Goal: Task Accomplishment & Management: Complete application form

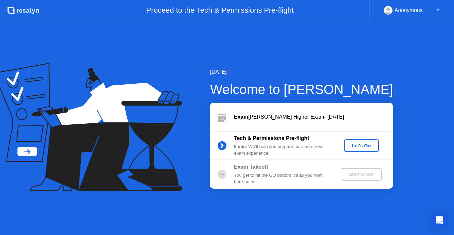
click at [360, 143] on div "Let's Go" at bounding box center [362, 145] width 30 height 5
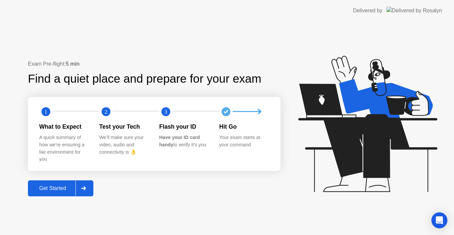
click at [62, 187] on div "Get Started" at bounding box center [53, 188] width 46 height 6
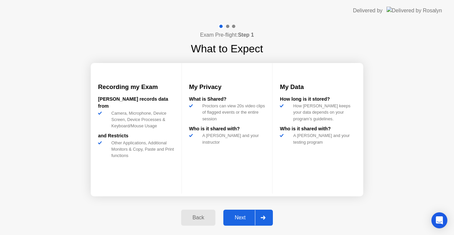
click at [239, 215] on div "Next" at bounding box center [241, 217] width 30 height 6
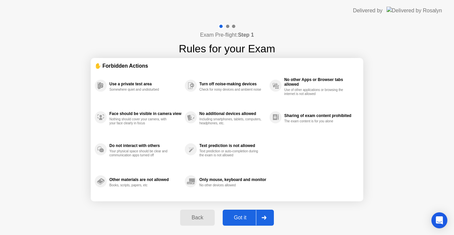
click at [240, 216] on div "Got it" at bounding box center [240, 217] width 31 height 6
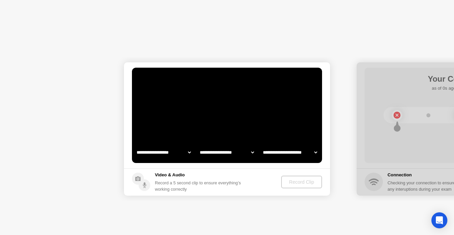
select select "**********"
select select "*******"
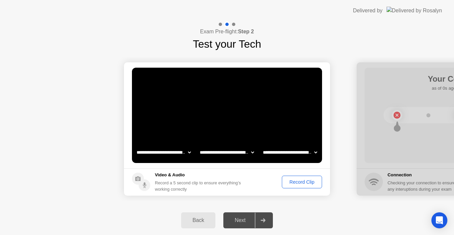
click at [292, 183] on div "Record Clip" at bounding box center [302, 181] width 36 height 5
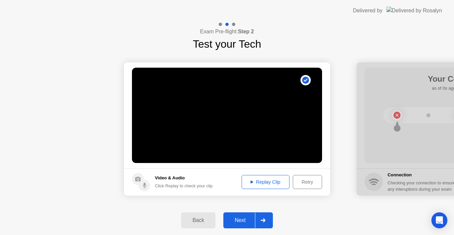
click at [241, 215] on button "Next" at bounding box center [249, 220] width 50 height 16
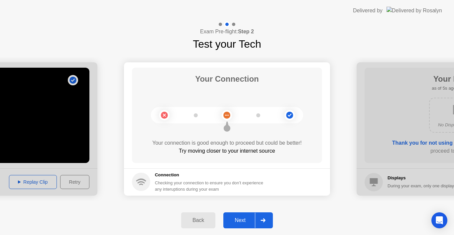
click at [242, 218] on div "Next" at bounding box center [241, 220] width 30 height 6
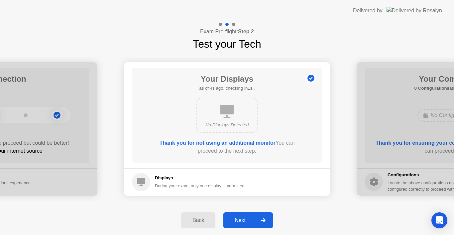
click at [243, 225] on button "Next" at bounding box center [249, 220] width 50 height 16
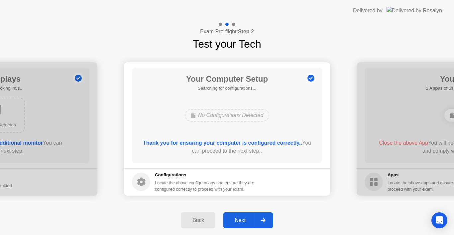
click at [243, 220] on div "Next" at bounding box center [241, 220] width 30 height 6
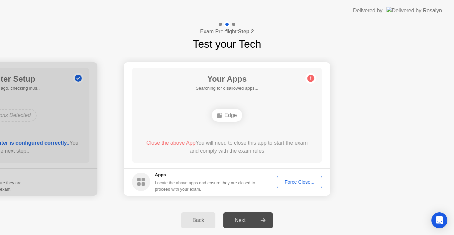
click at [242, 220] on div "Next" at bounding box center [241, 220] width 30 height 6
click at [289, 183] on div "Force Close..." at bounding box center [299, 181] width 41 height 5
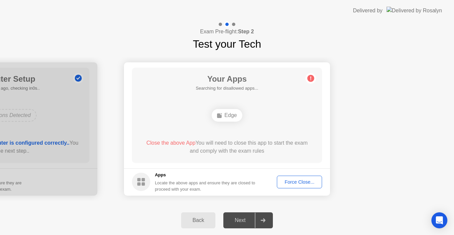
click at [242, 217] on div "Next" at bounding box center [241, 220] width 30 height 6
click at [237, 221] on div "Next" at bounding box center [241, 220] width 30 height 6
click at [286, 184] on div "Force Close..." at bounding box center [299, 181] width 41 height 5
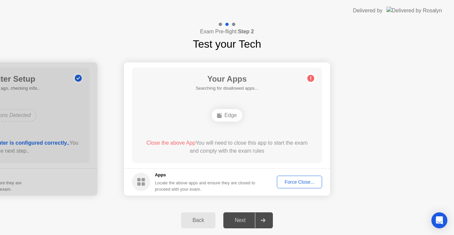
click at [240, 223] on div "Next" at bounding box center [241, 220] width 30 height 6
click at [239, 222] on div "Next" at bounding box center [241, 220] width 30 height 6
click at [222, 115] on rect at bounding box center [219, 115] width 5 height 5
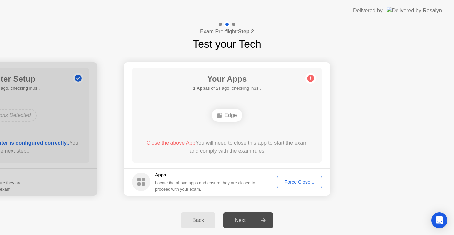
click at [313, 75] on icon at bounding box center [311, 78] width 11 height 11
click at [313, 181] on div "Force Close..." at bounding box center [299, 181] width 41 height 5
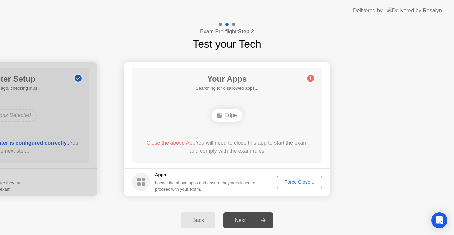
click at [242, 223] on div "Next" at bounding box center [241, 220] width 30 height 6
click at [243, 222] on div "Next" at bounding box center [241, 220] width 30 height 6
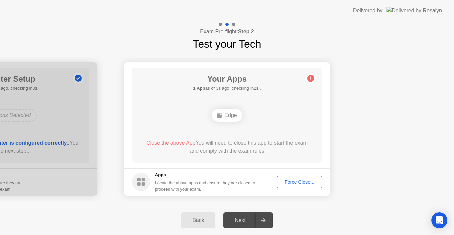
click at [264, 219] on icon at bounding box center [263, 220] width 5 height 4
click at [265, 219] on icon at bounding box center [263, 220] width 5 height 4
click at [264, 219] on icon at bounding box center [263, 220] width 5 height 4
click at [176, 142] on span "Close the above App" at bounding box center [170, 143] width 49 height 6
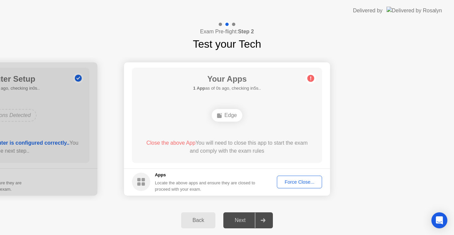
click at [176, 142] on span "Close the above App" at bounding box center [170, 143] width 49 height 6
click at [300, 179] on div "Force Close..." at bounding box center [299, 181] width 41 height 5
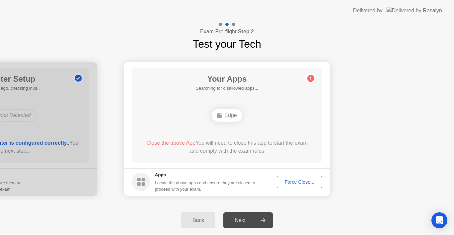
click at [250, 222] on div "Next" at bounding box center [241, 220] width 30 height 6
click at [265, 219] on icon at bounding box center [263, 220] width 5 height 4
click at [296, 179] on div "Force Close..." at bounding box center [299, 181] width 41 height 5
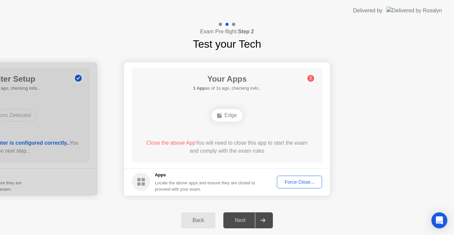
click at [288, 186] on button "Force Close..." at bounding box center [299, 181] width 45 height 13
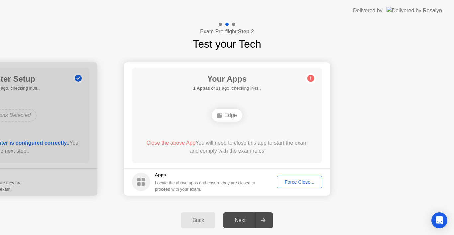
click at [291, 183] on div "Force Close..." at bounding box center [299, 181] width 41 height 5
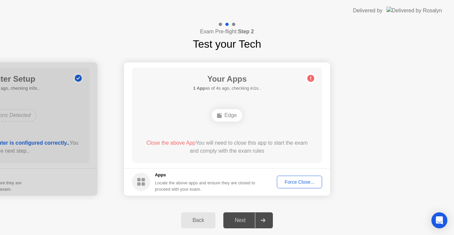
drag, startPoint x: 314, startPoint y: 72, endPoint x: 311, endPoint y: 75, distance: 4.0
click at [314, 72] on div "Your Apps 1 App as of 4s ago, checking in1s.. Edge Close the above App You will…" at bounding box center [227, 115] width 190 height 95
click at [311, 76] on circle at bounding box center [311, 78] width 7 height 7
click at [198, 221] on div "Back" at bounding box center [198, 220] width 30 height 6
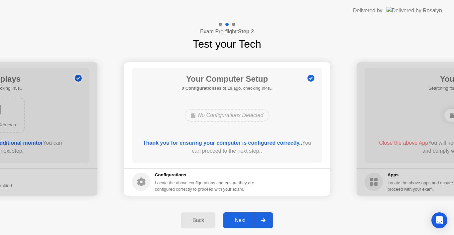
click at [199, 218] on div "Back" at bounding box center [198, 220] width 30 height 6
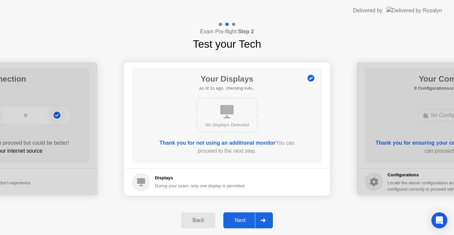
click at [199, 218] on div "Back" at bounding box center [198, 220] width 30 height 6
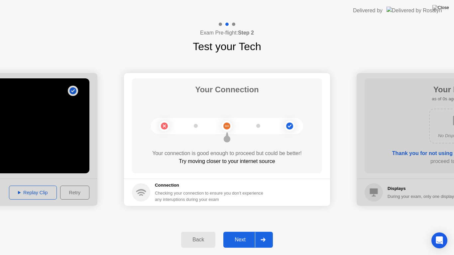
click at [238, 234] on div "Next" at bounding box center [241, 240] width 30 height 6
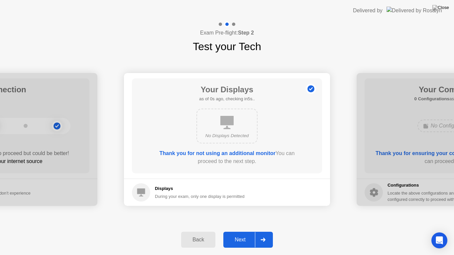
click at [238, 234] on div "Next" at bounding box center [241, 240] width 30 height 6
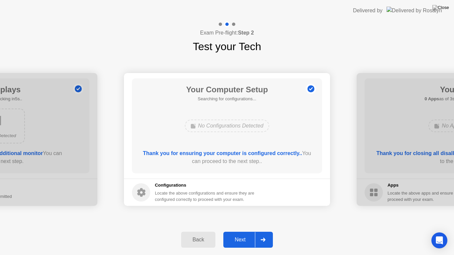
click at [238, 234] on div "Next" at bounding box center [241, 240] width 30 height 6
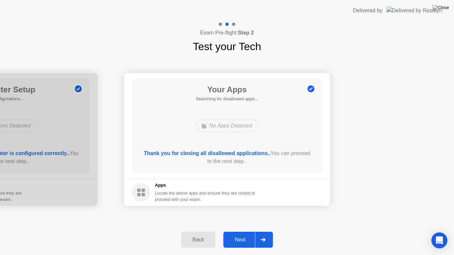
click at [238, 234] on div "Next" at bounding box center [241, 240] width 30 height 6
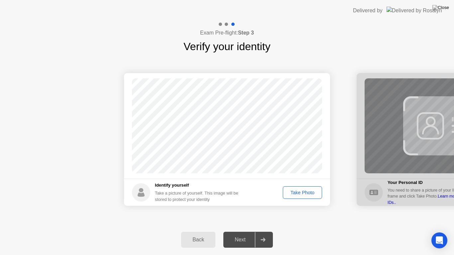
click at [295, 193] on div "Take Photo" at bounding box center [302, 192] width 35 height 5
click at [243, 234] on div "Next" at bounding box center [241, 240] width 30 height 6
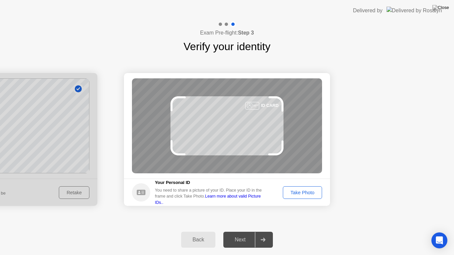
click at [293, 196] on div "Take Photo" at bounding box center [302, 192] width 35 height 5
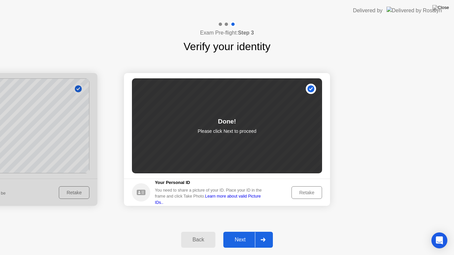
click at [239, 234] on div "Next" at bounding box center [241, 240] width 30 height 6
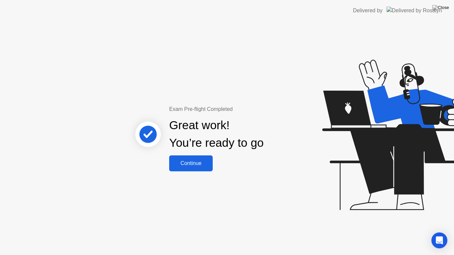
click at [195, 164] on div "Continue" at bounding box center [191, 164] width 40 height 6
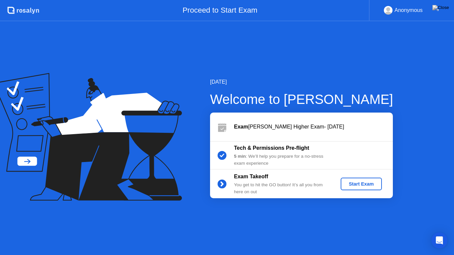
click at [353, 184] on div "Start Exam" at bounding box center [362, 184] width 36 height 5
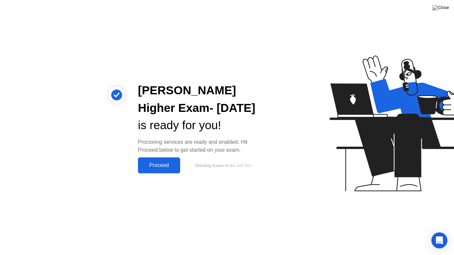
click at [168, 165] on div "Proceed" at bounding box center [159, 166] width 38 height 6
